Goal: Transaction & Acquisition: Purchase product/service

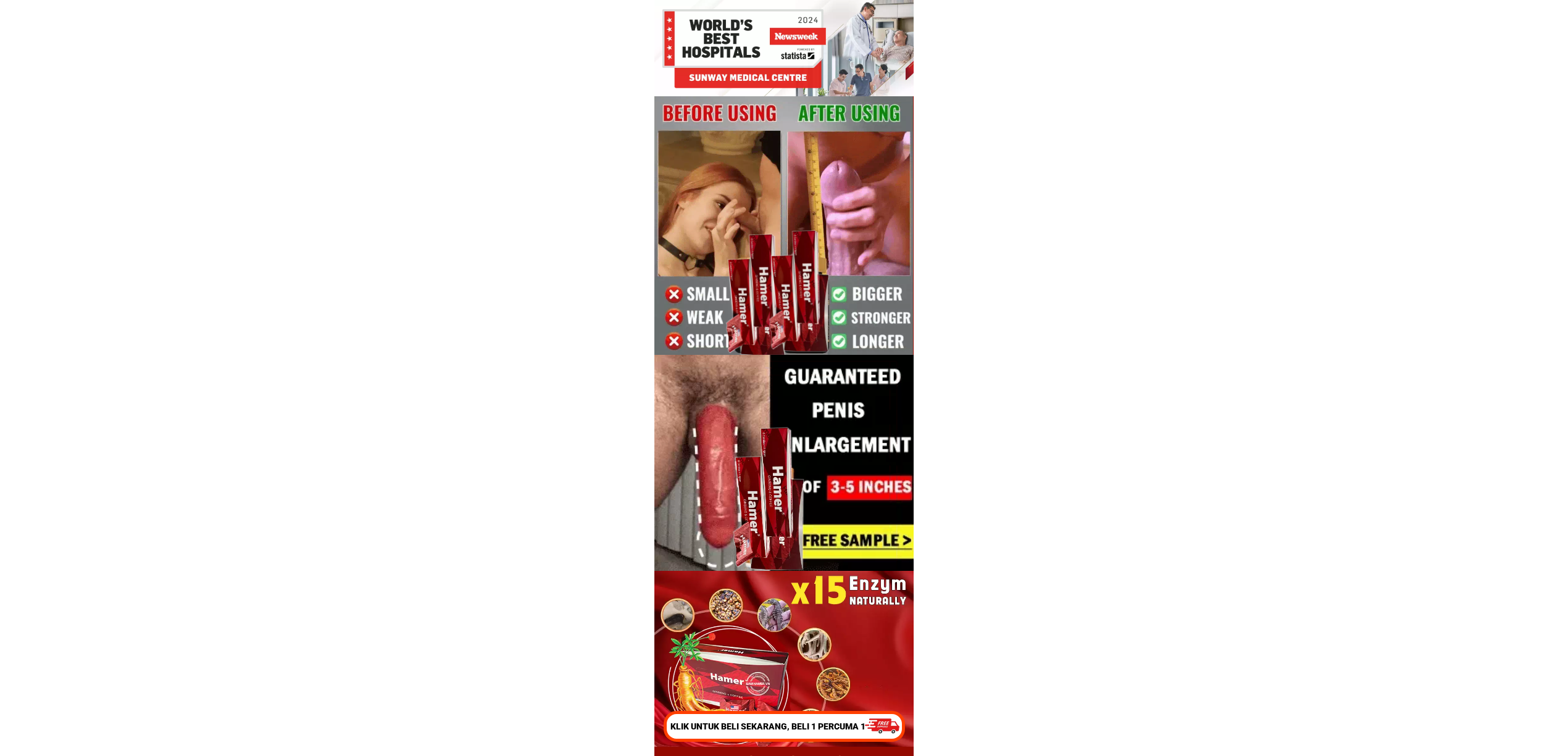
click at [796, 722] on p "Klik untuk beli sekarang, beli 1 percuma 1" at bounding box center [770, 727] width 200 height 13
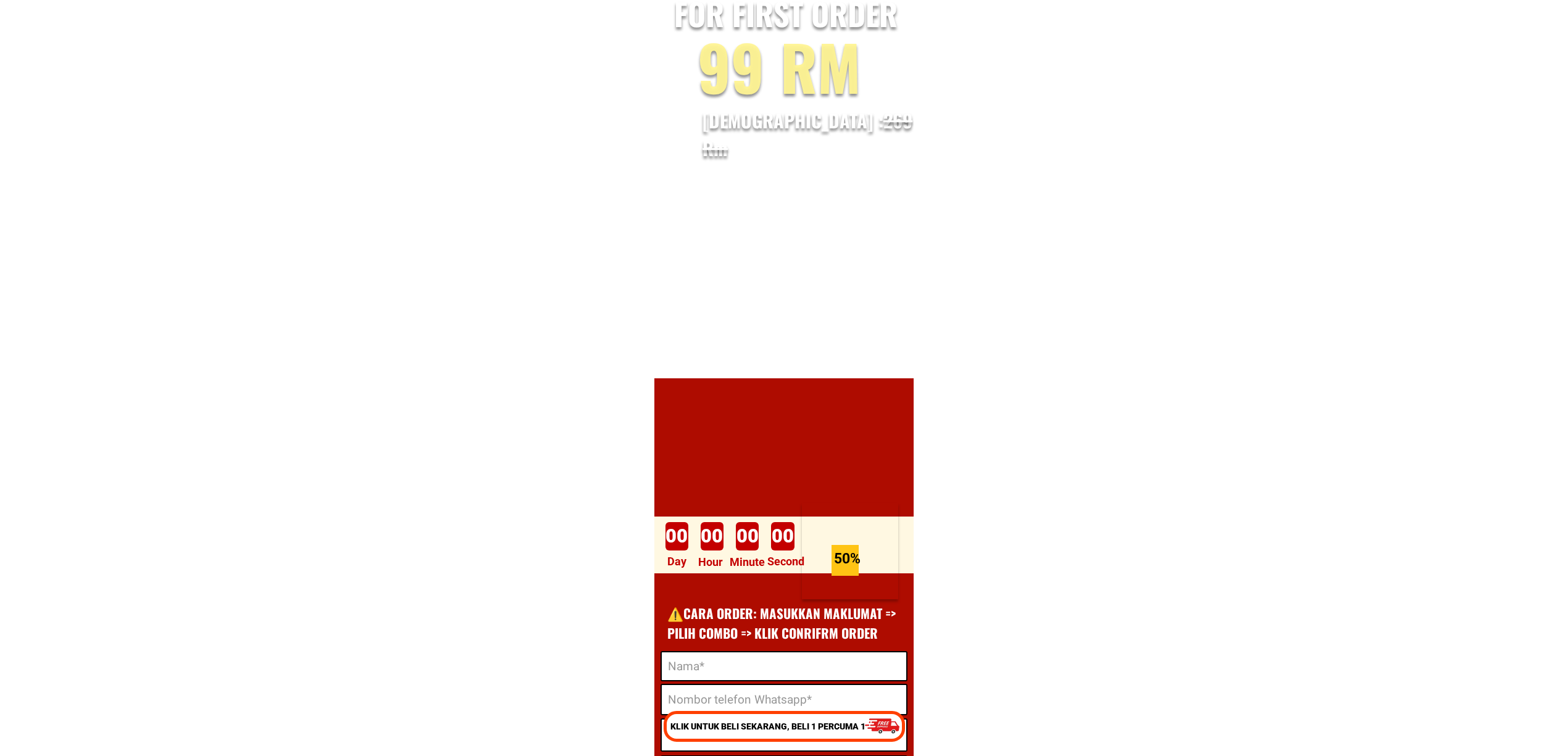
scroll to position [12926, 0]
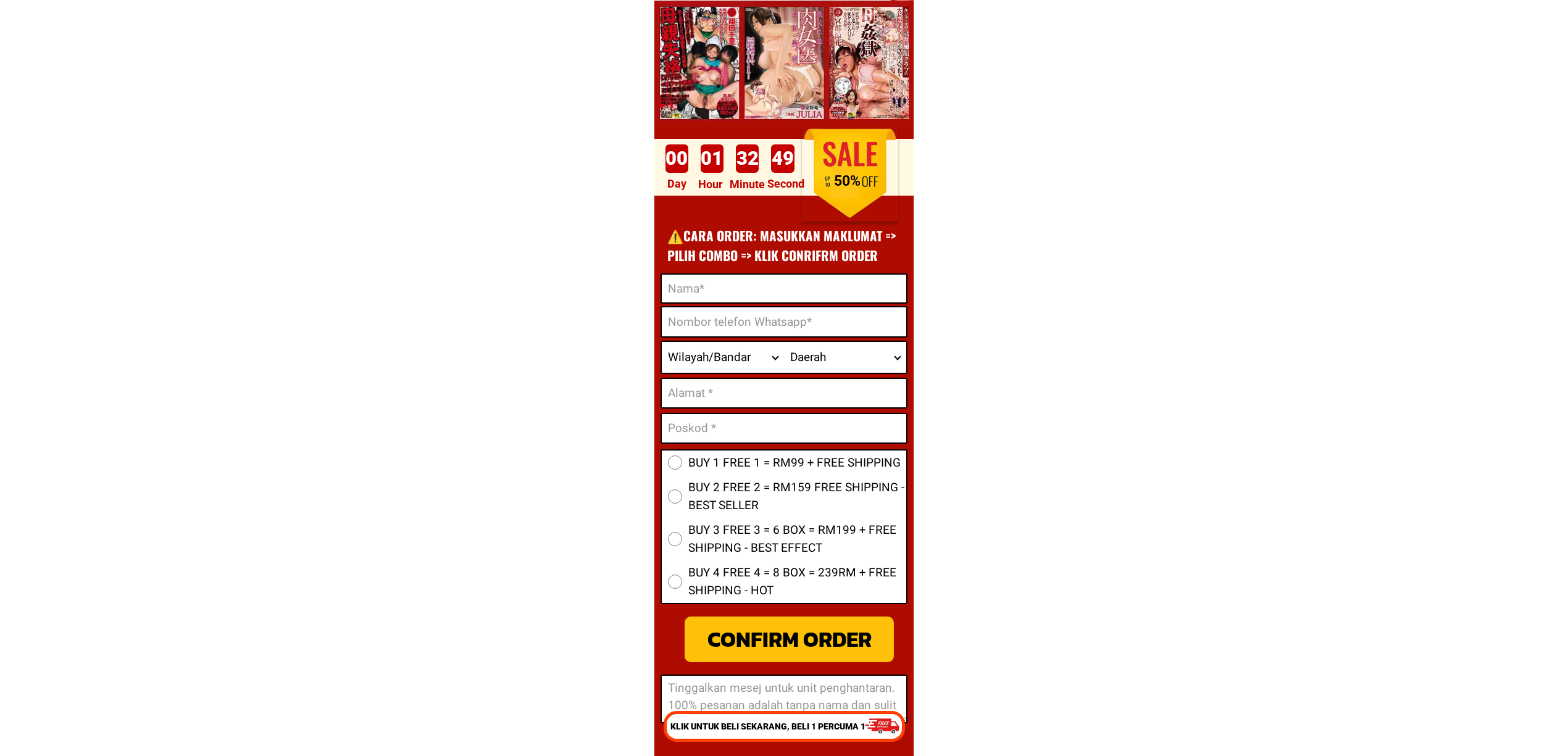
click at [773, 285] on input "Input full_name" at bounding box center [783, 288] width 244 height 28
click at [712, 321] on input "Input phone_number" at bounding box center [783, 322] width 244 height 29
paste input "0199048846"
type input "0199048846"
click at [700, 260] on h1 "⚠️️CARA ORDER: MASUKKAN MAKLUMAT => PILIH COMBO => KLIK CONRIFRM ORDER" at bounding box center [786, 245] width 237 height 39
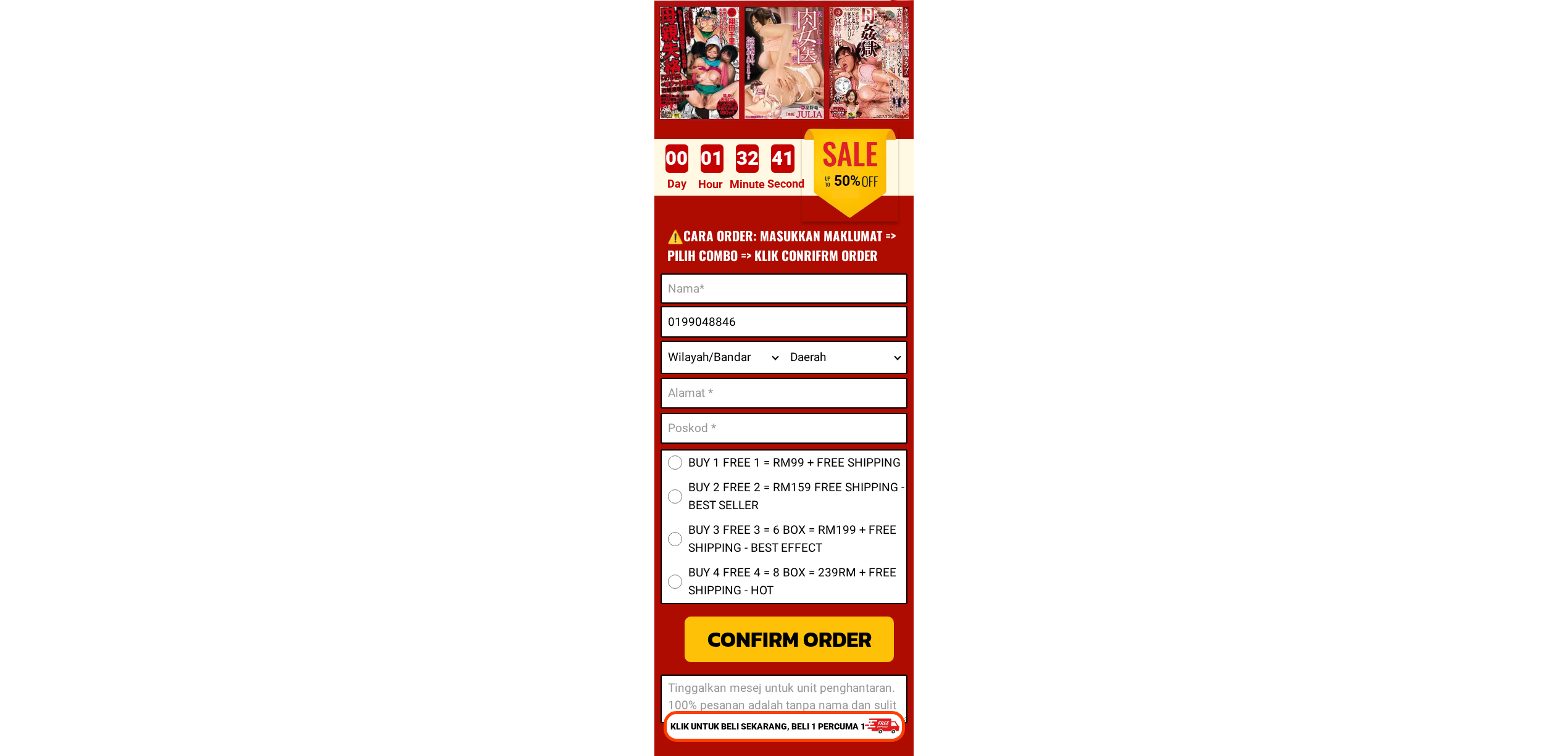
click at [722, 279] on input "Input full_name" at bounding box center [783, 288] width 244 height 28
paste input "[PERSON_NAME]"
type input "[PERSON_NAME]"
click at [727, 368] on select "Wilayah/[GEOGRAPHIC_DATA] [GEOGRAPHIC_DATA] [GEOGRAPHIC_DATA] [GEOGRAPHIC_DATA]…" at bounding box center [723, 357] width 122 height 31
drag, startPoint x: 773, startPoint y: 379, endPoint x: 792, endPoint y: 383, distance: 19.4
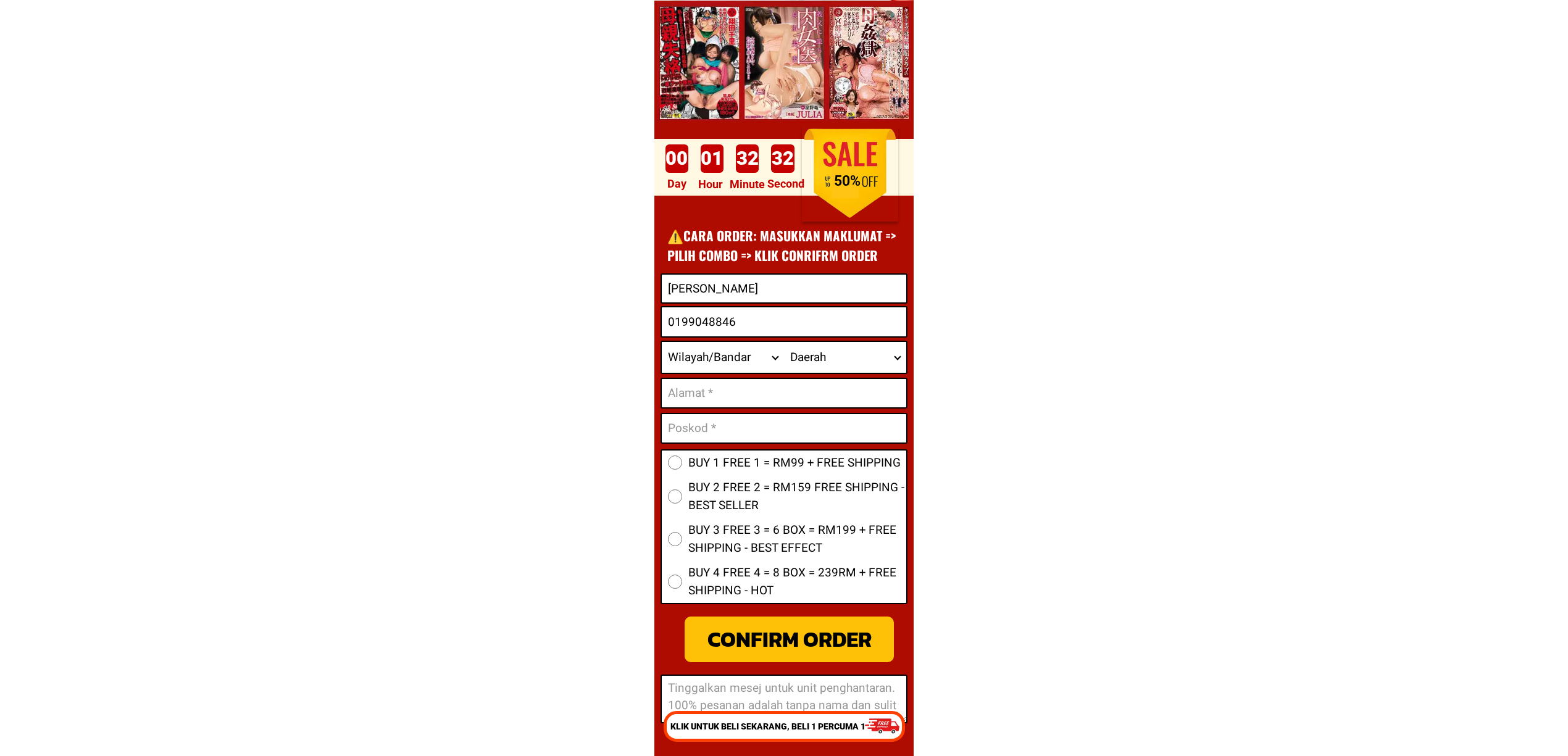
click at [773, 379] on input "Input address" at bounding box center [783, 393] width 244 height 29
paste input "Kampong kilang ubi begia sik [GEOGRAPHIC_DATA]""
type input "Kampong kilang ubi begia sik [GEOGRAPHIC_DATA]"
drag, startPoint x: 729, startPoint y: 429, endPoint x: 735, endPoint y: 438, distance: 10.8
click at [729, 429] on input "Input text_input_1" at bounding box center [783, 429] width 244 height 29
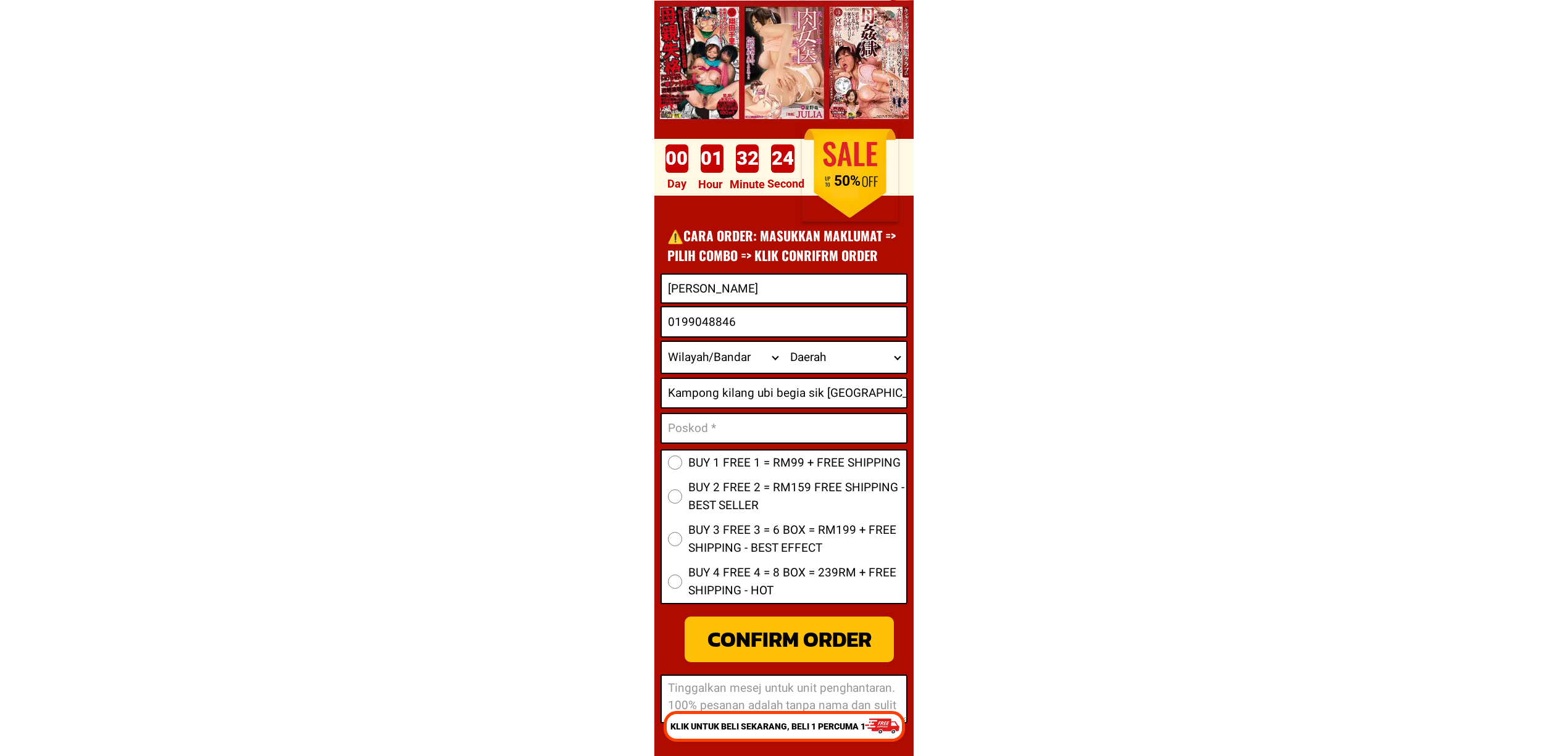
paste input "20800"
type input "20800"
click at [702, 465] on span "BUY 1 FREE 1 = RM99 + FREE SHIPPING" at bounding box center [794, 463] width 212 height 18
click at [682, 465] on input "BUY 1 FREE 1 = RM99 + FREE SHIPPING" at bounding box center [675, 463] width 14 height 14
radio input "true"
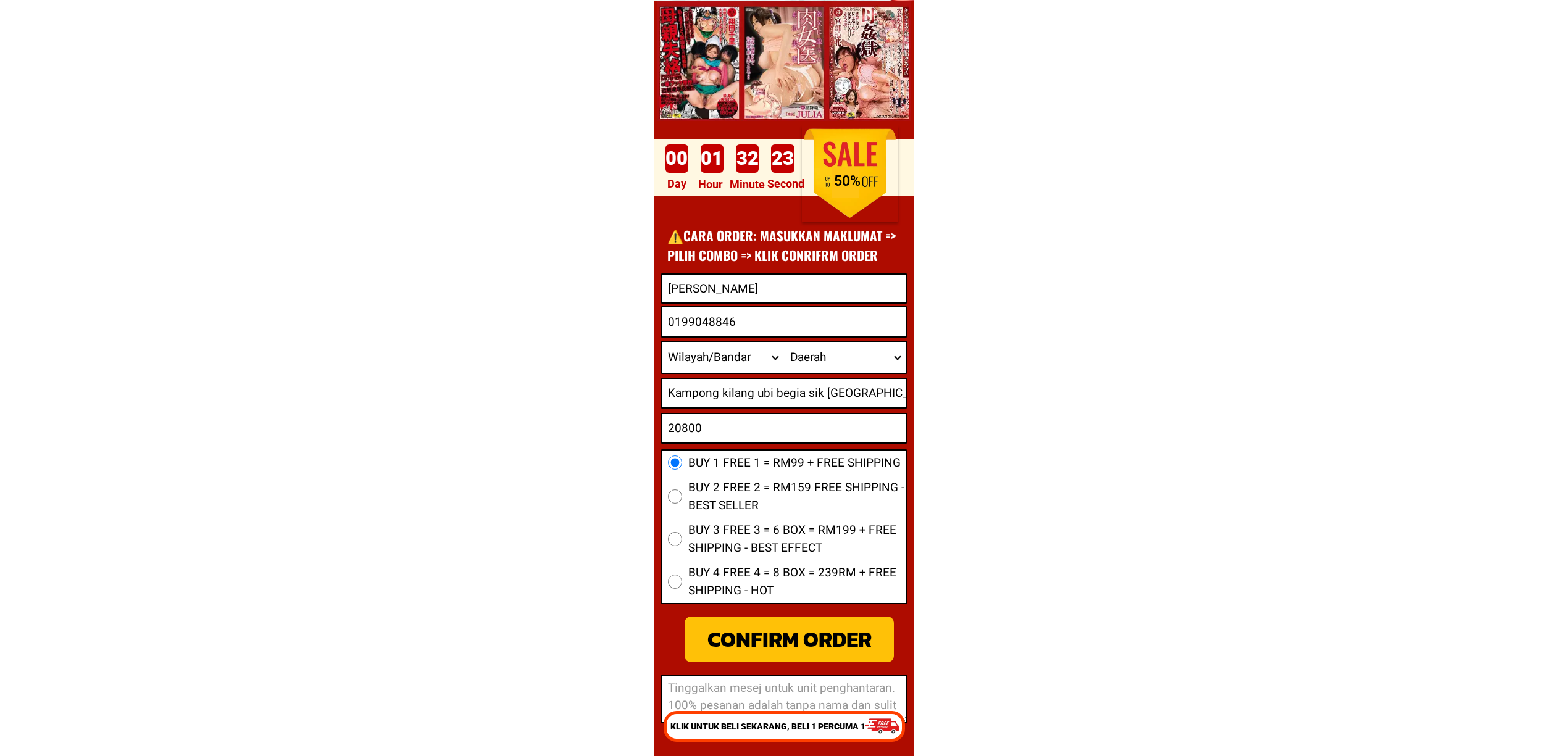
click at [717, 367] on select "Wilayah/[GEOGRAPHIC_DATA] [GEOGRAPHIC_DATA] [GEOGRAPHIC_DATA] [GEOGRAPHIC_DATA]…" at bounding box center [723, 357] width 122 height 31
select select "60_R4444908"
click at [662, 342] on select "Wilayah/[GEOGRAPHIC_DATA] [GEOGRAPHIC_DATA] [GEOGRAPHIC_DATA] [GEOGRAPHIC_DATA]…" at bounding box center [723, 357] width 122 height 31
click at [813, 349] on select "Daerah [GEOGRAPHIC_DATA] [GEOGRAPHIC_DATA] [GEOGRAPHIC_DATA] [GEOGRAPHIC_DATA] …" at bounding box center [845, 357] width 122 height 31
click at [823, 366] on select "Daerah [GEOGRAPHIC_DATA] [GEOGRAPHIC_DATA] [GEOGRAPHIC_DATA] [GEOGRAPHIC_DATA] …" at bounding box center [845, 357] width 122 height 31
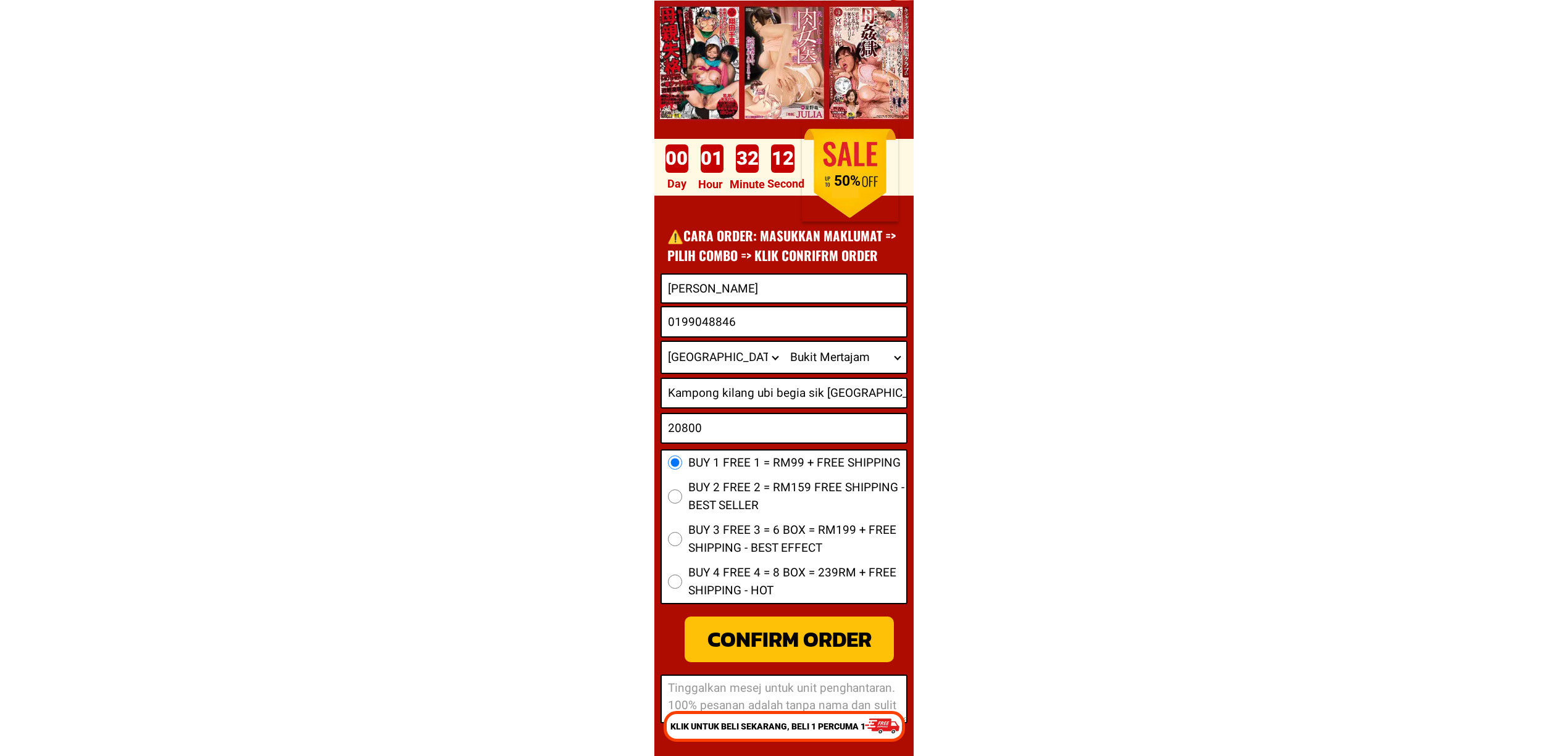
drag, startPoint x: 729, startPoint y: 358, endPoint x: 737, endPoint y: 358, distance: 8.0
click at [729, 358] on select "Wilayah/[GEOGRAPHIC_DATA] [GEOGRAPHIC_DATA] [GEOGRAPHIC_DATA] [GEOGRAPHIC_DATA]…" at bounding box center [723, 357] width 122 height 31
click at [662, 342] on select "Wilayah/[GEOGRAPHIC_DATA] [GEOGRAPHIC_DATA] [GEOGRAPHIC_DATA] [GEOGRAPHIC_DATA]…" at bounding box center [723, 357] width 122 height 31
click at [807, 358] on select "Daerah [GEOGRAPHIC_DATA] [GEOGRAPHIC_DATA] [GEOGRAPHIC_DATA] [GEOGRAPHIC_DATA] …" at bounding box center [845, 357] width 122 height 31
select select "60_R6000002"
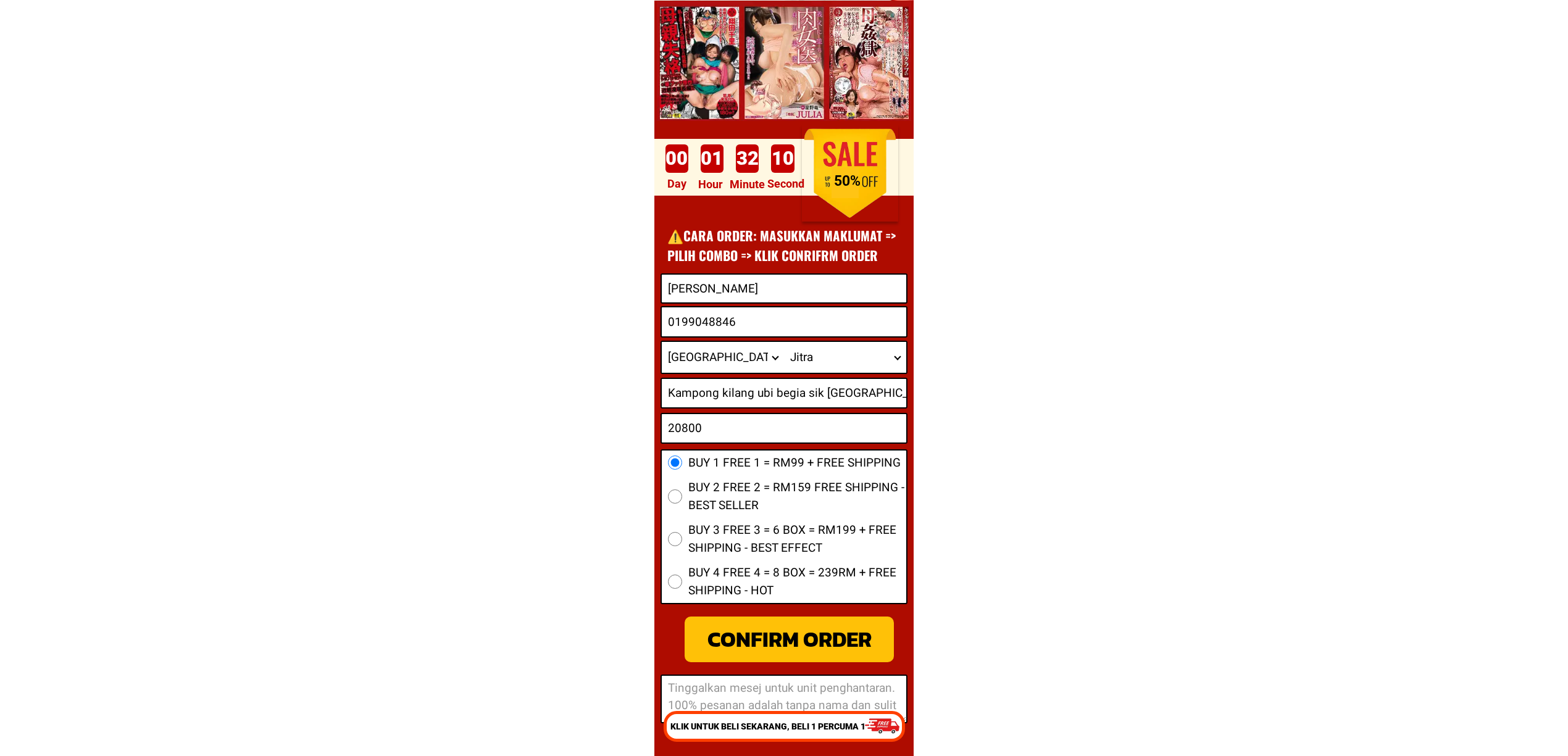
click at [784, 342] on select "Daerah [GEOGRAPHIC_DATA] [GEOGRAPHIC_DATA] [GEOGRAPHIC_DATA] [GEOGRAPHIC_DATA] …" at bounding box center [845, 357] width 122 height 31
drag, startPoint x: 711, startPoint y: 384, endPoint x: 702, endPoint y: 370, distance: 16.6
click at [709, 382] on input "Kampong kilang ubi begia sik [GEOGRAPHIC_DATA]" at bounding box center [783, 393] width 244 height 29
click at [746, 414] on input "20800" at bounding box center [783, 429] width 244 height 29
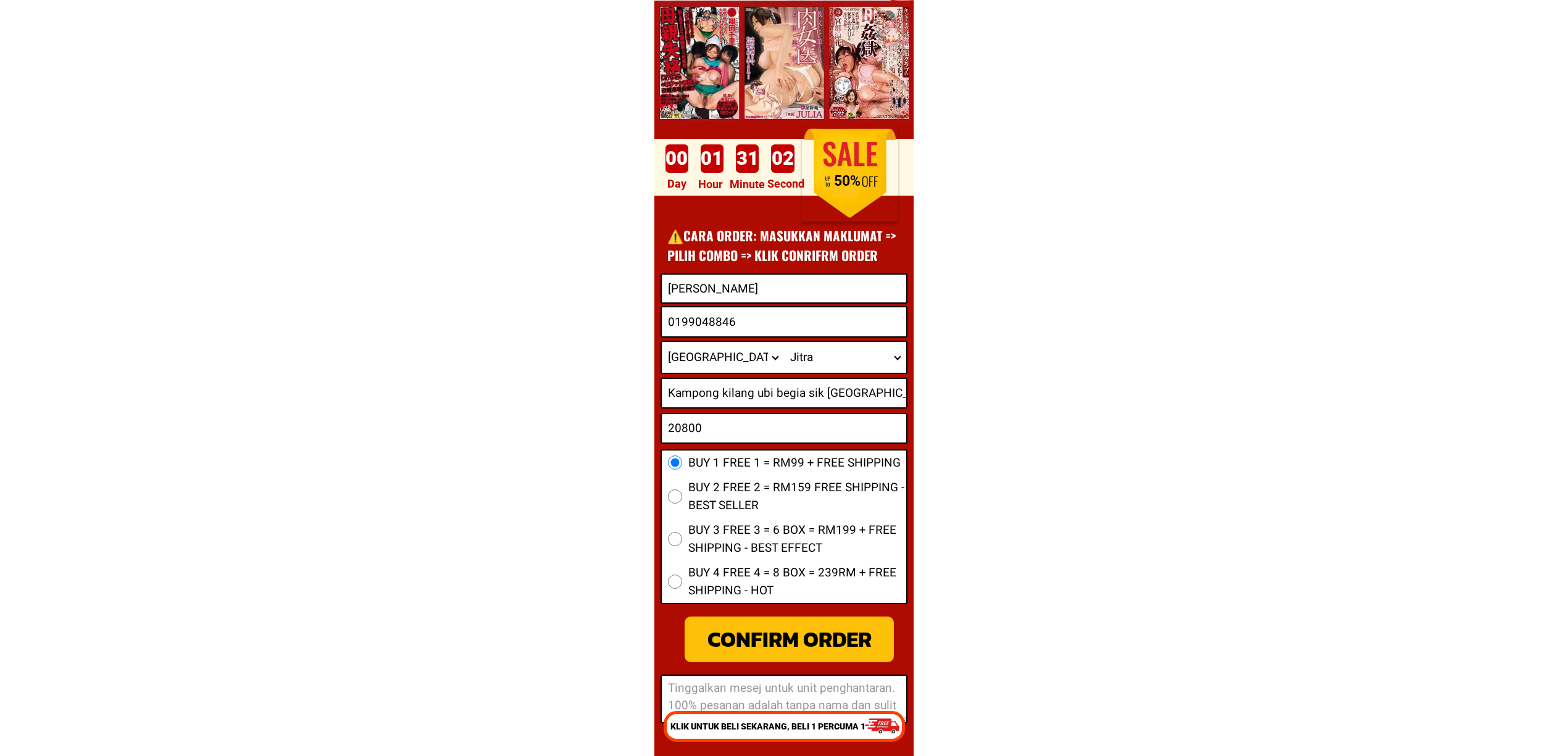
click at [689, 358] on select "Wilayah/[GEOGRAPHIC_DATA] [GEOGRAPHIC_DATA] [GEOGRAPHIC_DATA] [GEOGRAPHIC_DATA]…" at bounding box center [723, 357] width 122 height 31
click at [662, 342] on select "Wilayah/[GEOGRAPHIC_DATA] [GEOGRAPHIC_DATA] [GEOGRAPHIC_DATA] [GEOGRAPHIC_DATA]…" at bounding box center [723, 357] width 122 height 31
click at [684, 361] on select "Wilayah/[GEOGRAPHIC_DATA] [GEOGRAPHIC_DATA] [GEOGRAPHIC_DATA] [GEOGRAPHIC_DATA]…" at bounding box center [723, 357] width 122 height 31
select select "60_R4444908"
click at [662, 342] on select "Wilayah/[GEOGRAPHIC_DATA] [GEOGRAPHIC_DATA] [GEOGRAPHIC_DATA] [GEOGRAPHIC_DATA]…" at bounding box center [723, 357] width 122 height 31
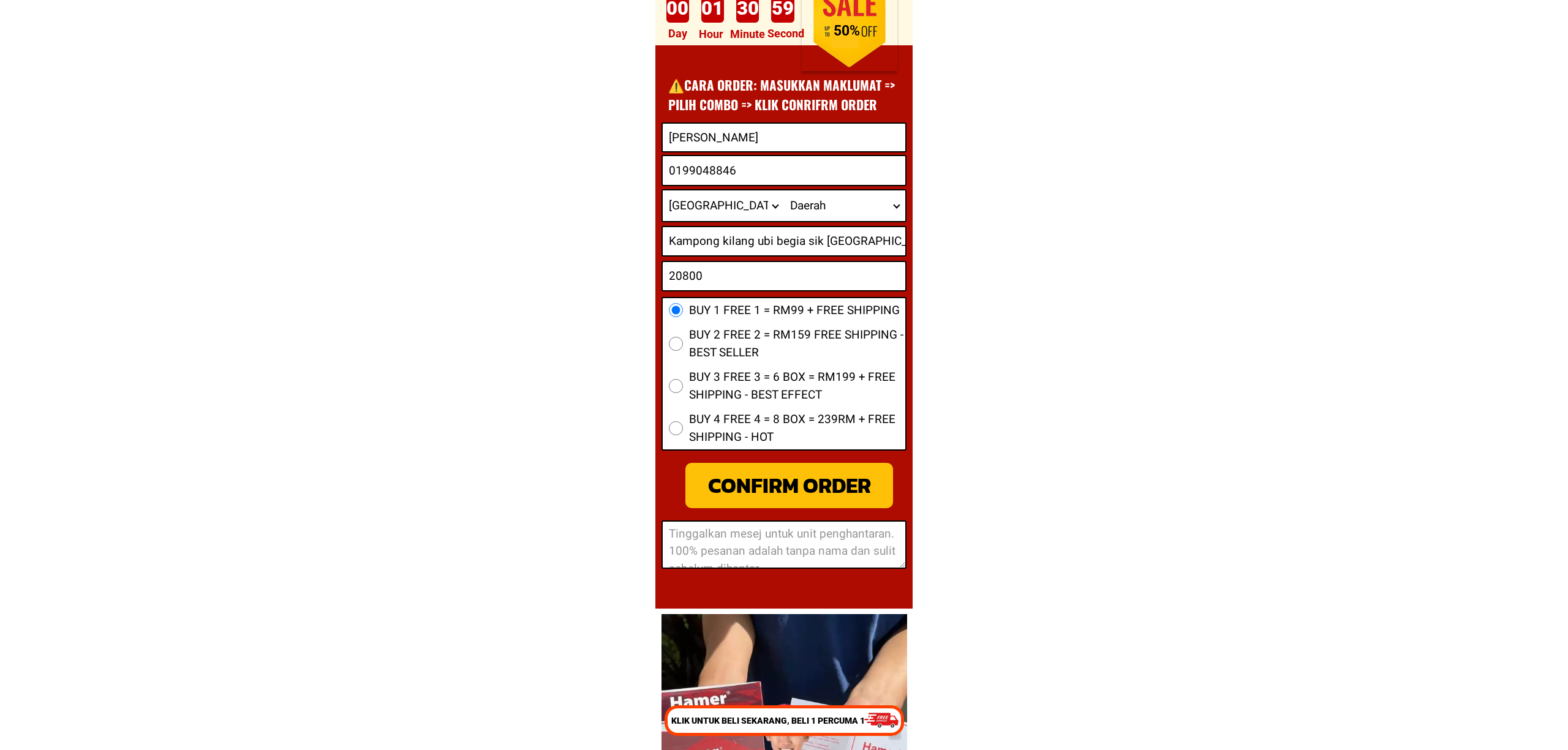
scroll to position [12987, 0]
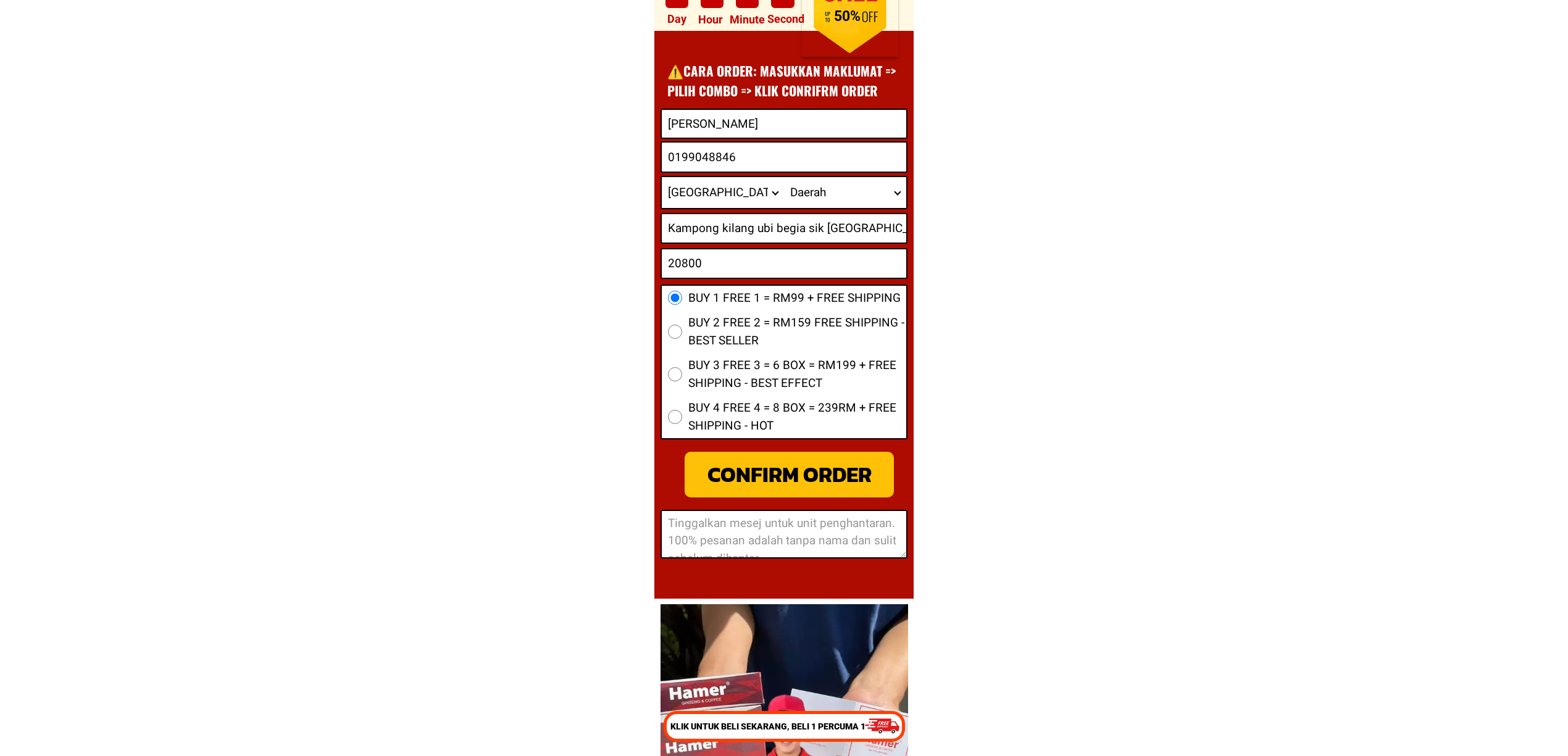
click at [844, 466] on div "CONFIRM ORDER" at bounding box center [789, 474] width 209 height 33
radio input "true"
